Goal: Task Accomplishment & Management: Manage account settings

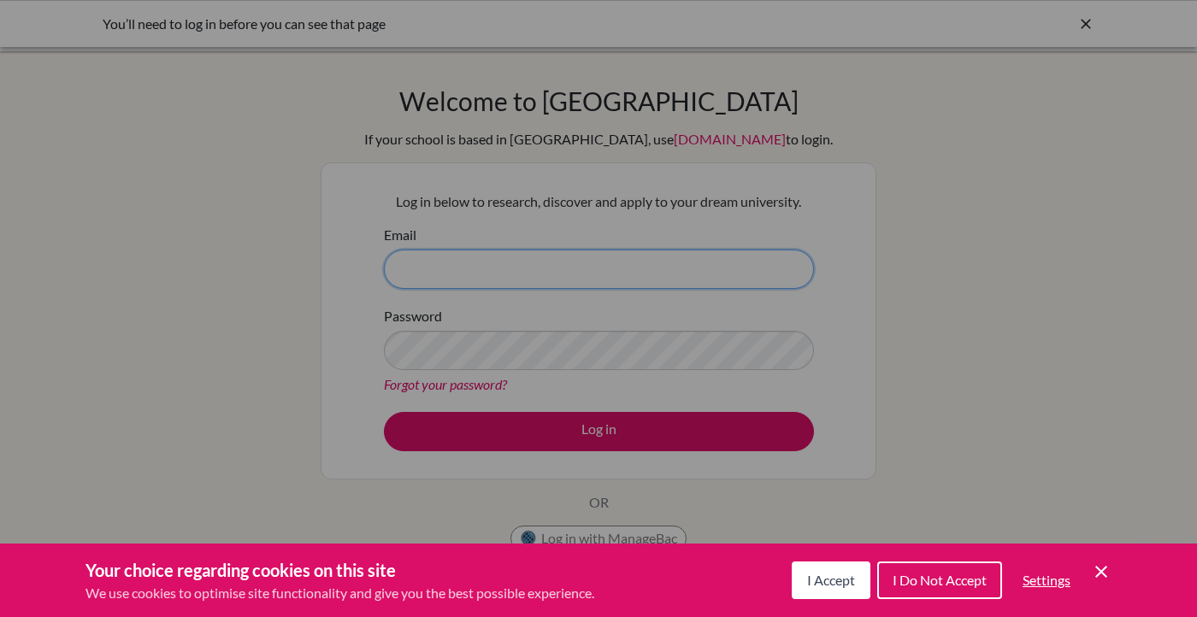
type input "[EMAIL_ADDRESS][DOMAIN_NAME]"
click at [600, 429] on div "Cookie Preferences" at bounding box center [598, 308] width 1197 height 617
click at [1098, 572] on icon "Cookie Control Close Icon" at bounding box center [1101, 572] width 21 height 21
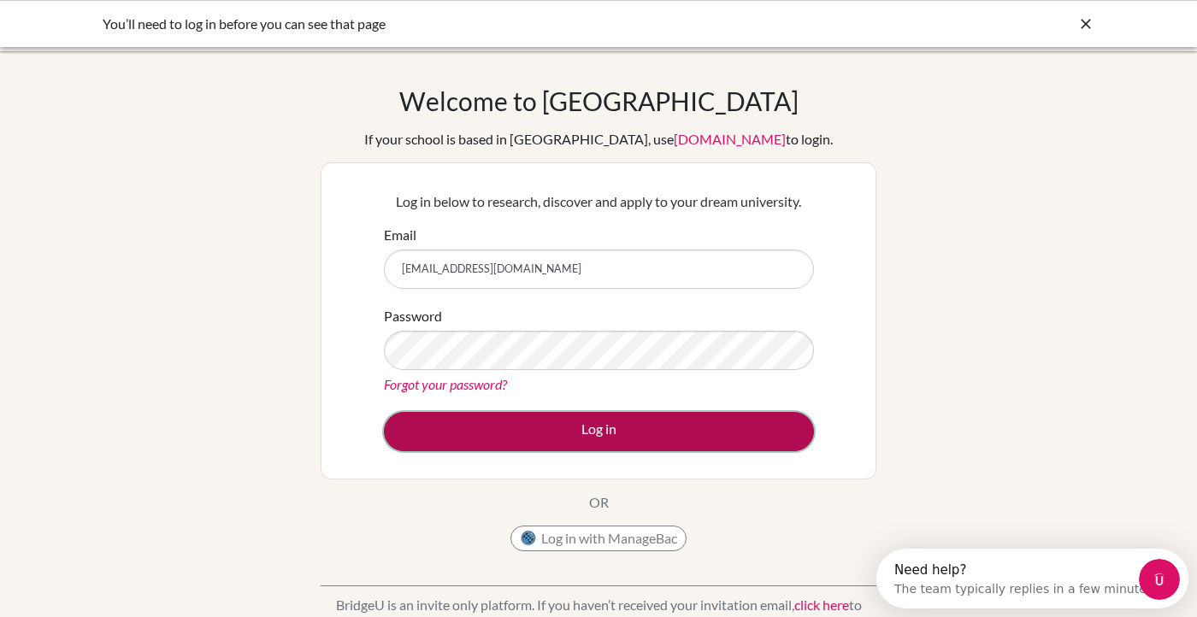
click at [620, 435] on button "Log in" at bounding box center [599, 431] width 430 height 39
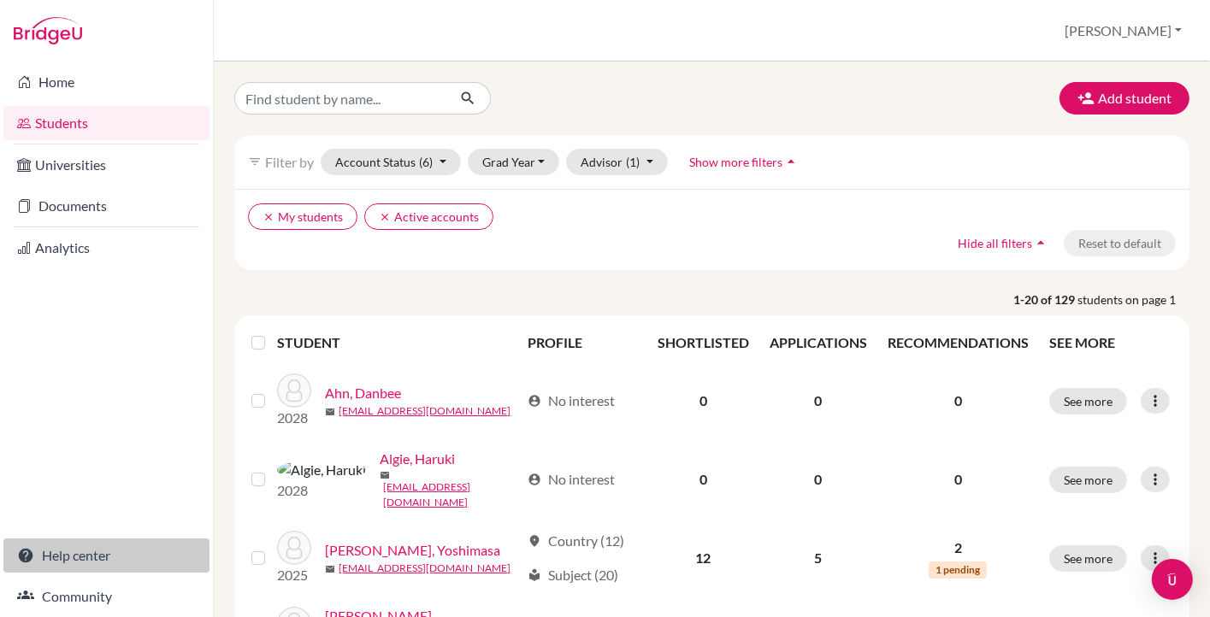
click at [72, 561] on link "Help center" at bounding box center [106, 556] width 206 height 34
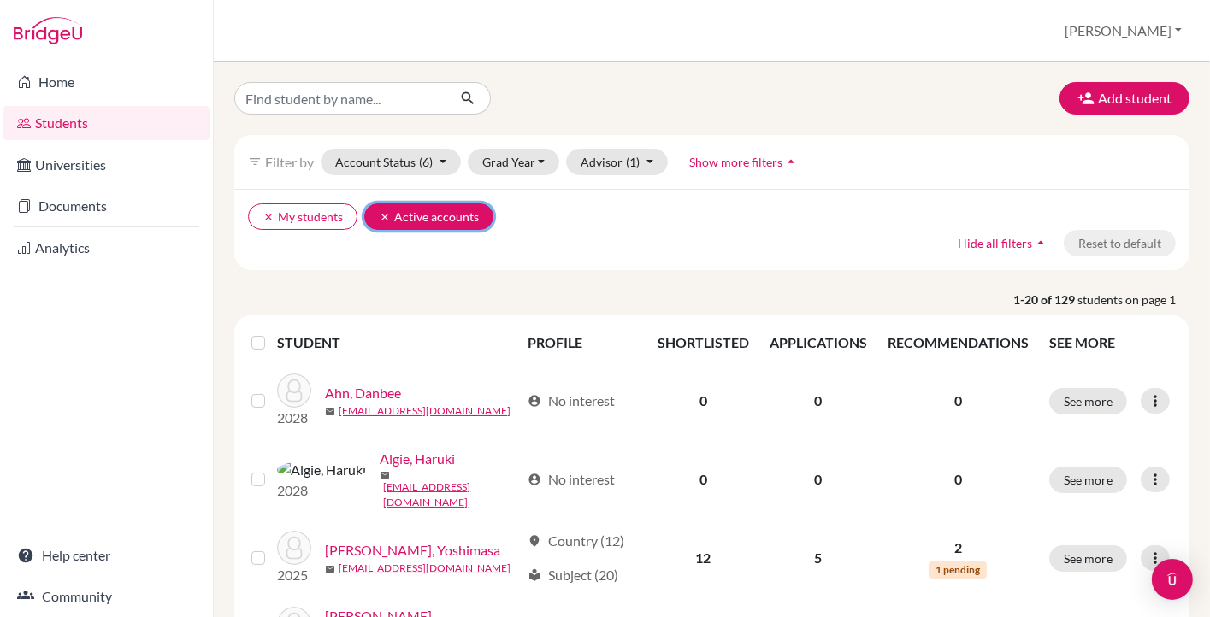
click at [390, 219] on button "clear Active accounts" at bounding box center [428, 216] width 129 height 26
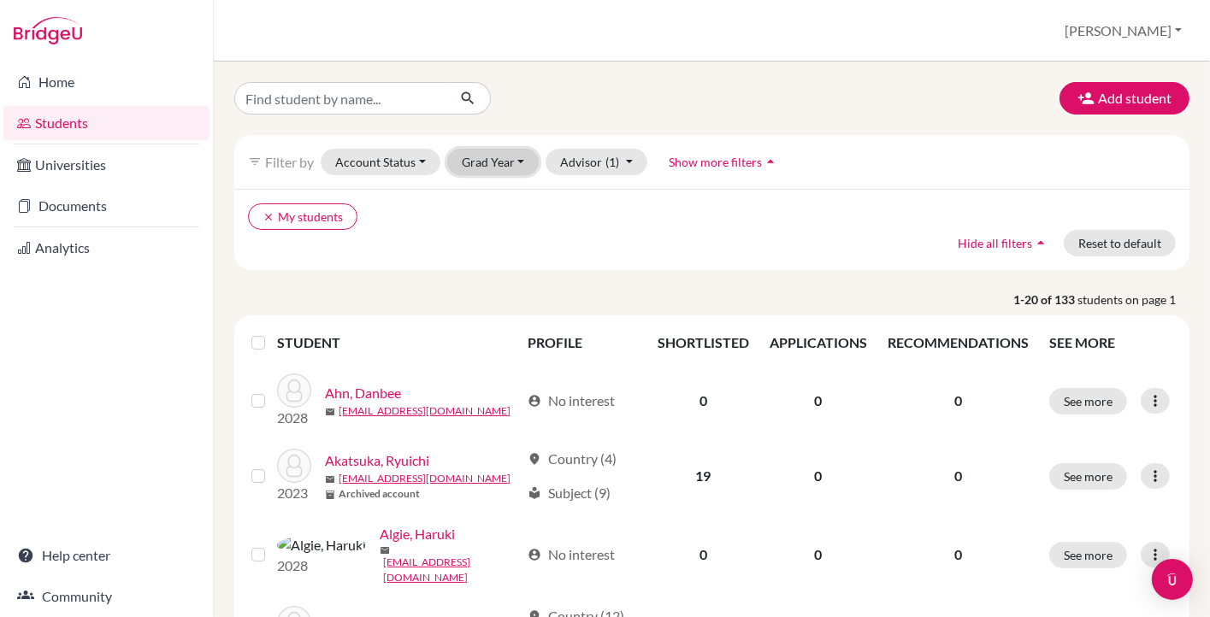
click at [527, 158] on button "Grad Year" at bounding box center [493, 162] width 92 height 26
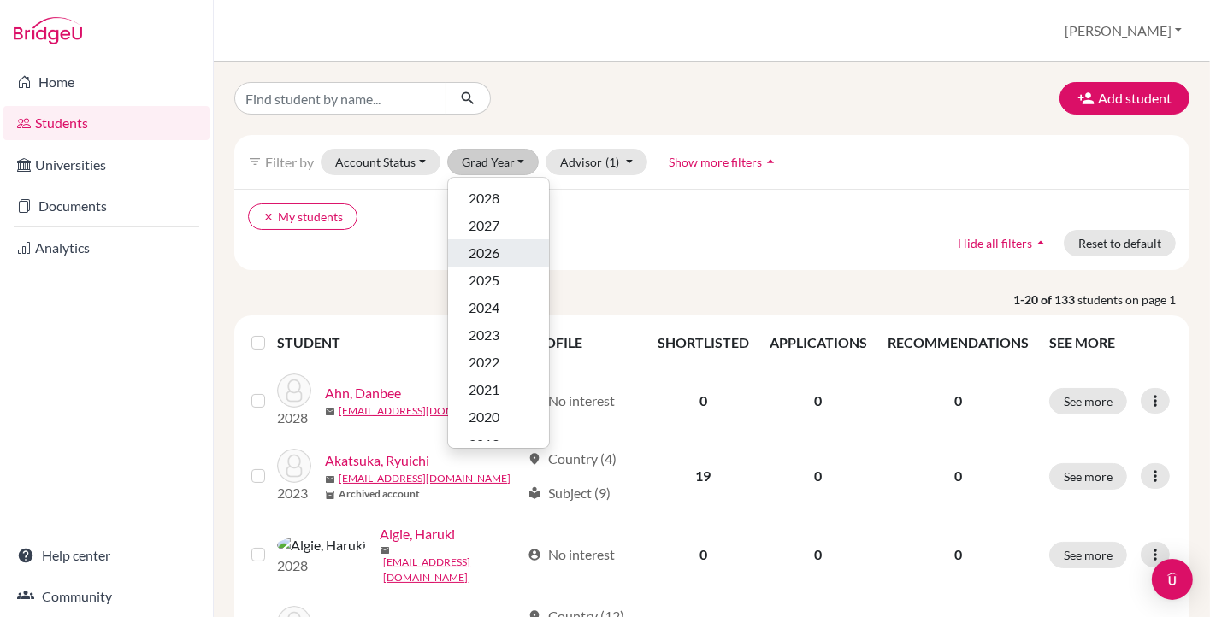
click at [503, 257] on div "2026" at bounding box center [498, 253] width 60 height 21
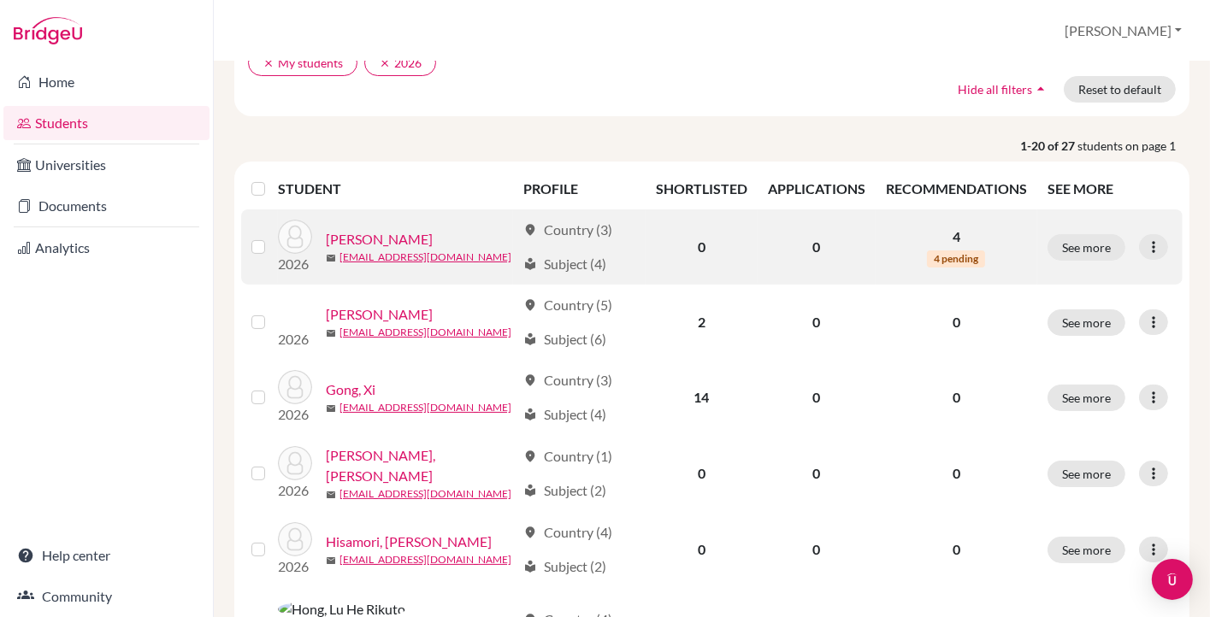
scroll to position [156, 0]
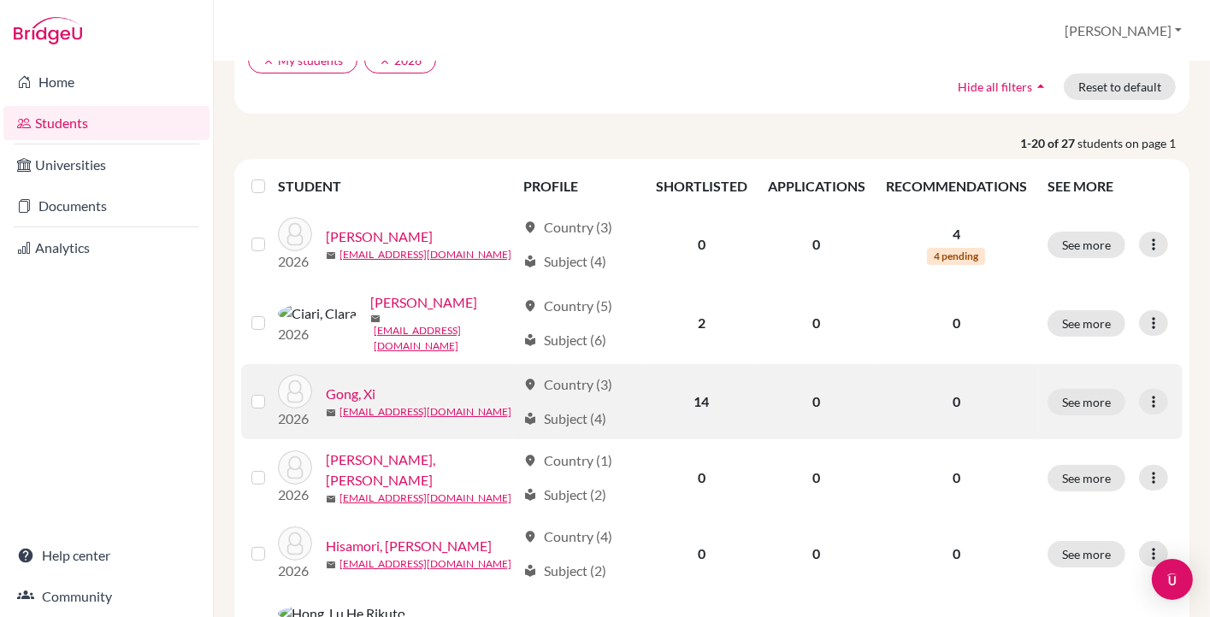
click at [345, 387] on link "Gong, Xi" at bounding box center [351, 394] width 50 height 21
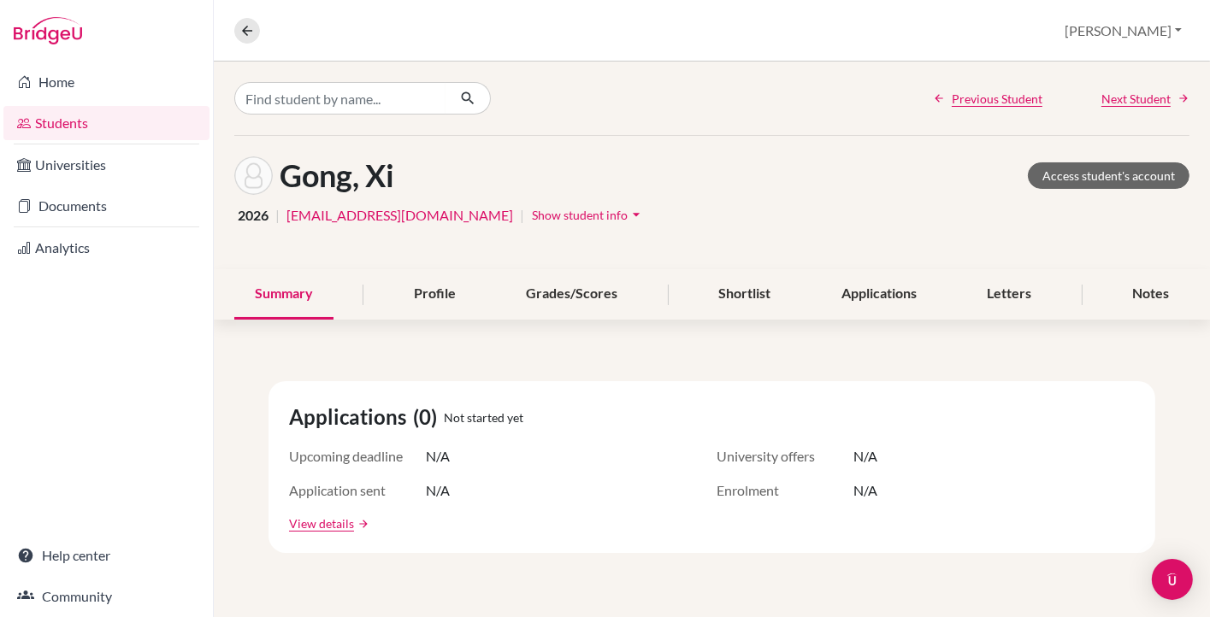
click at [531, 203] on button "Show student info arrow_drop_down" at bounding box center [588, 215] width 115 height 26
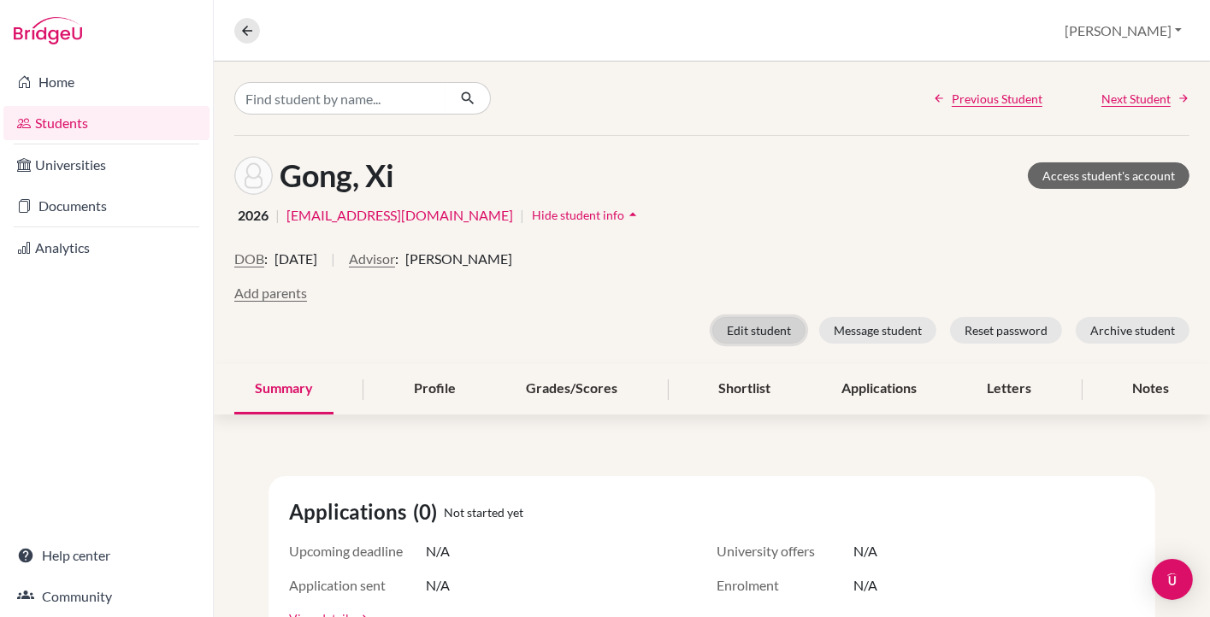
click at [737, 327] on button "Edit student" at bounding box center [758, 330] width 93 height 26
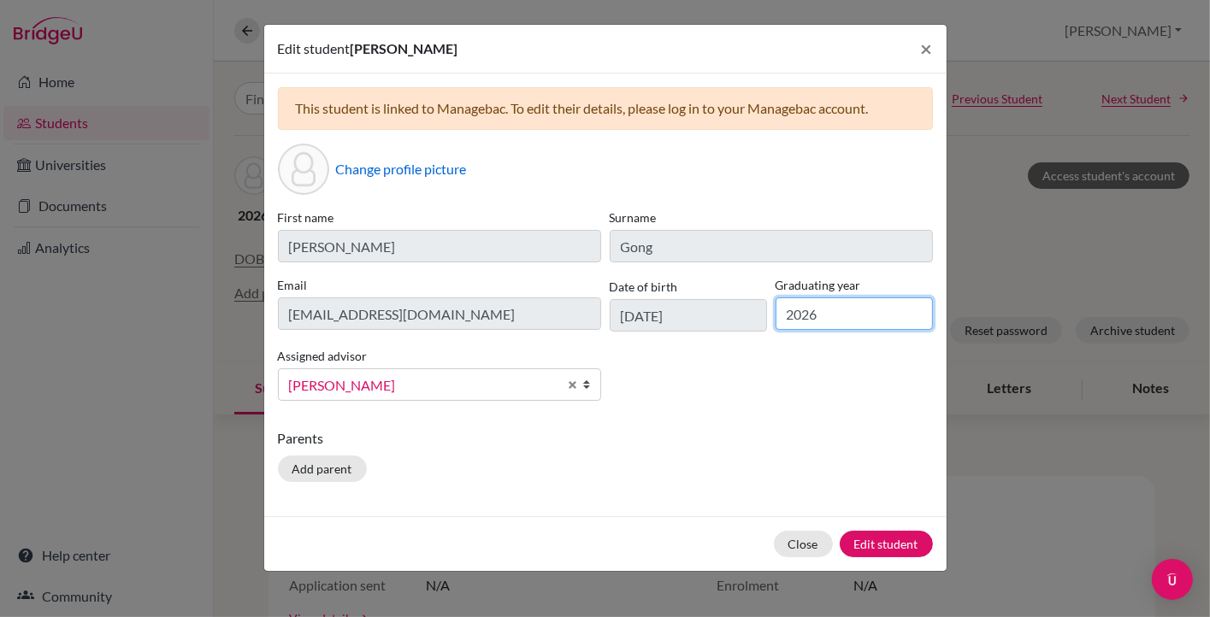
click at [834, 313] on input "2026" at bounding box center [853, 313] width 157 height 32
type input "2027"
click at [887, 545] on button "Edit student" at bounding box center [885, 544] width 93 height 26
